Goal: Check status

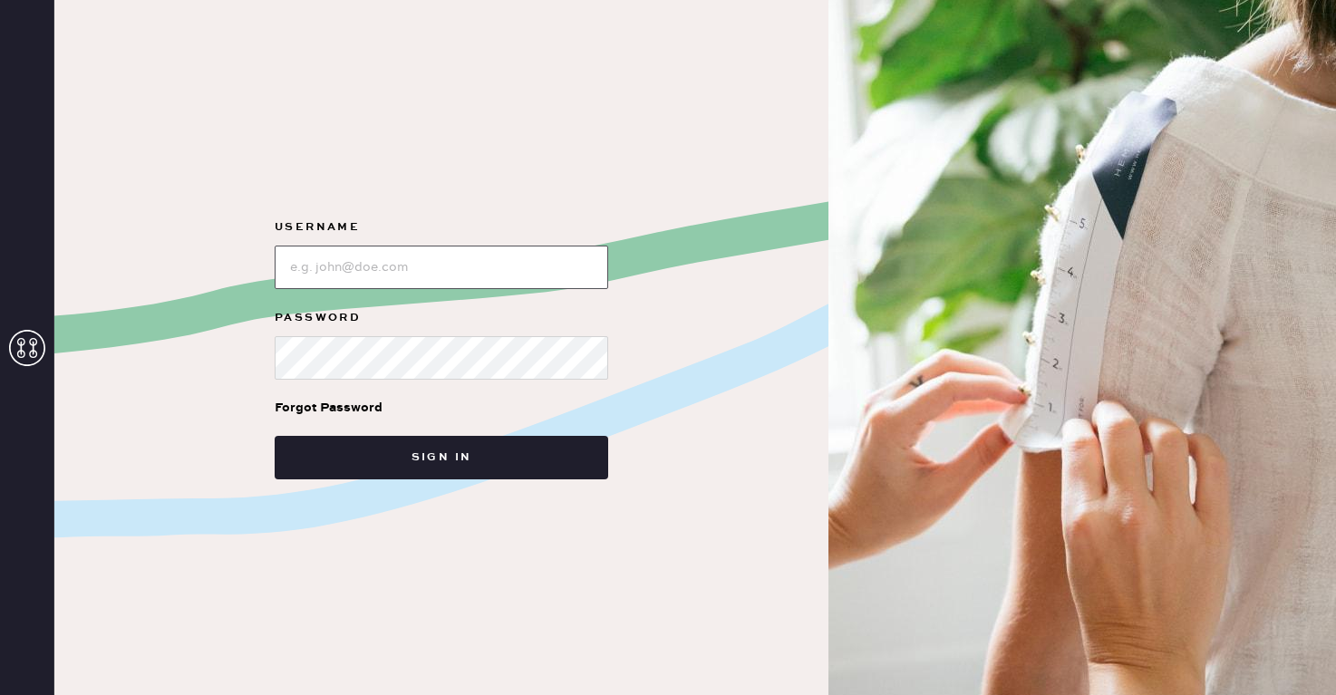
click at [477, 285] on input "loginName" at bounding box center [441, 267] width 333 height 43
type input "[EMAIL_ADDRESS][PERSON_NAME][DOMAIN_NAME]"
click at [275, 436] on button "Sign in" at bounding box center [441, 457] width 333 height 43
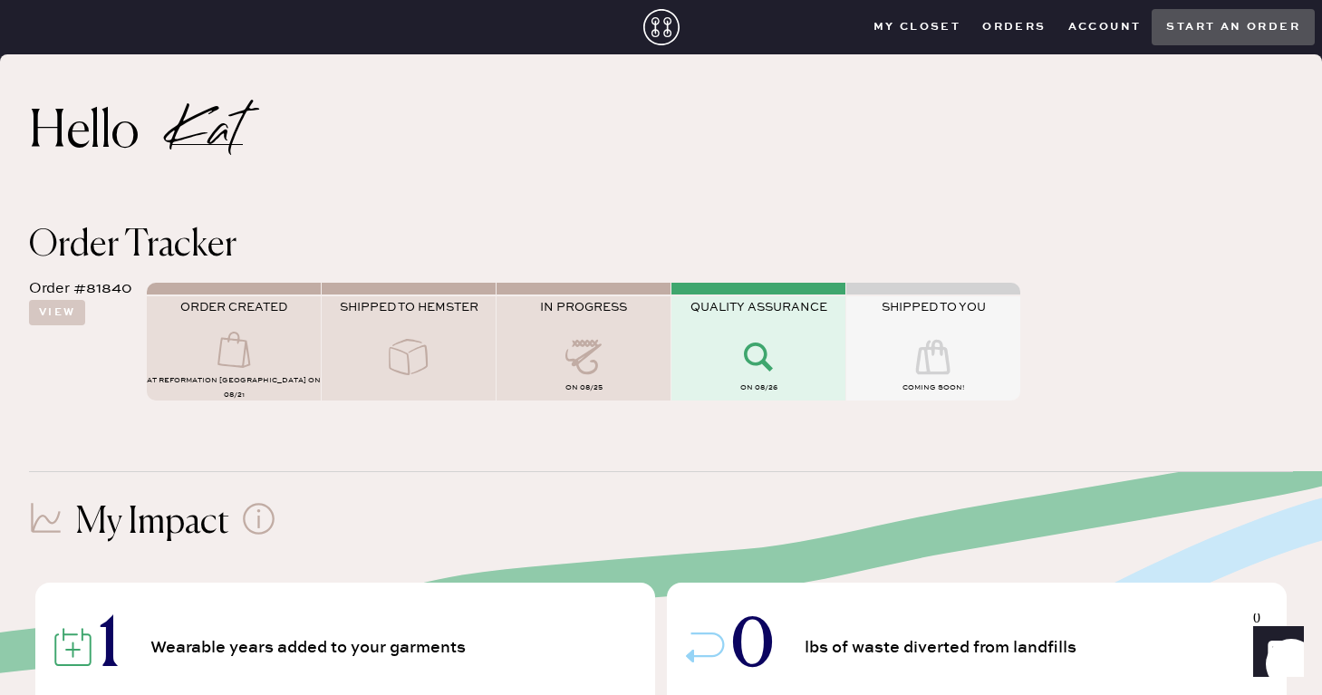
click at [985, 300] on span "SHIPPED TO YOU" at bounding box center [934, 307] width 104 height 14
click at [715, 356] on div at bounding box center [758, 359] width 174 height 40
click at [57, 316] on button "View" at bounding box center [57, 312] width 56 height 25
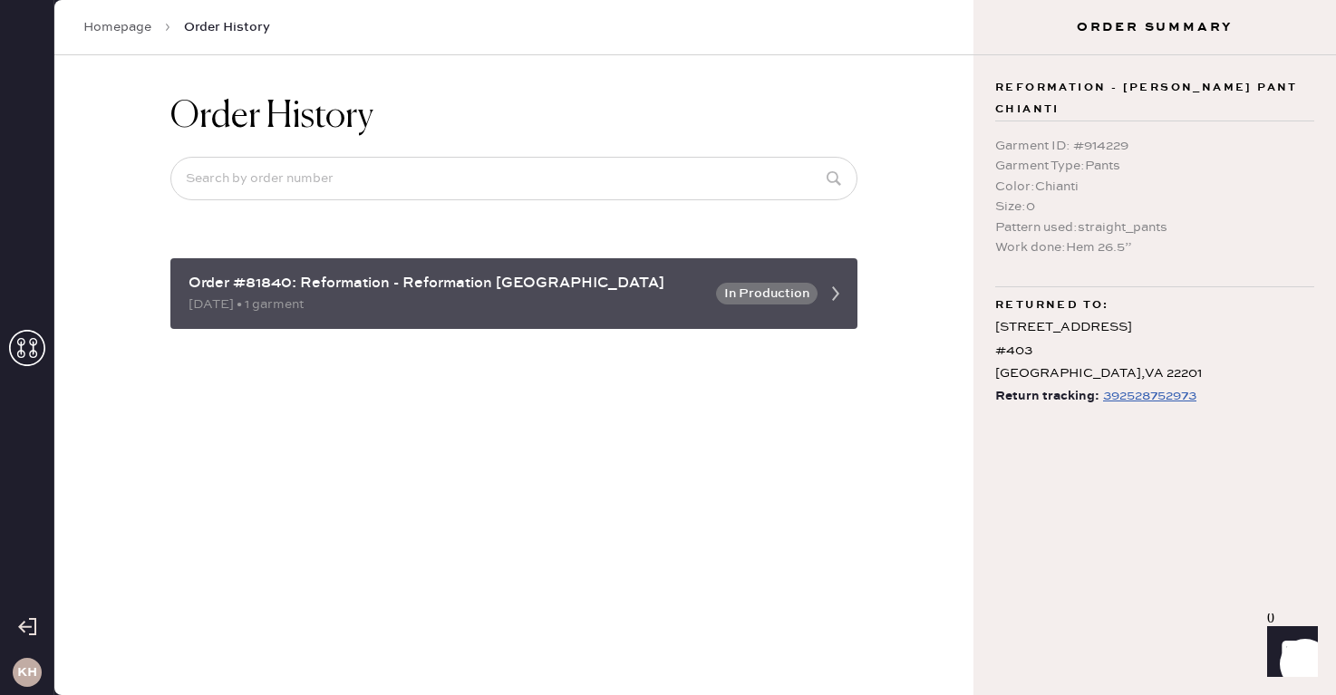
click at [627, 281] on div "Order #81840: Reformation - Reformation [GEOGRAPHIC_DATA]" at bounding box center [446, 284] width 516 height 22
click at [849, 290] on icon at bounding box center [835, 293] width 36 height 36
click at [791, 315] on div "Order #81840: Reformation - Reformation [GEOGRAPHIC_DATA] [DATE] • 1 garment In…" at bounding box center [513, 293] width 687 height 71
